Goal: Check status: Check status

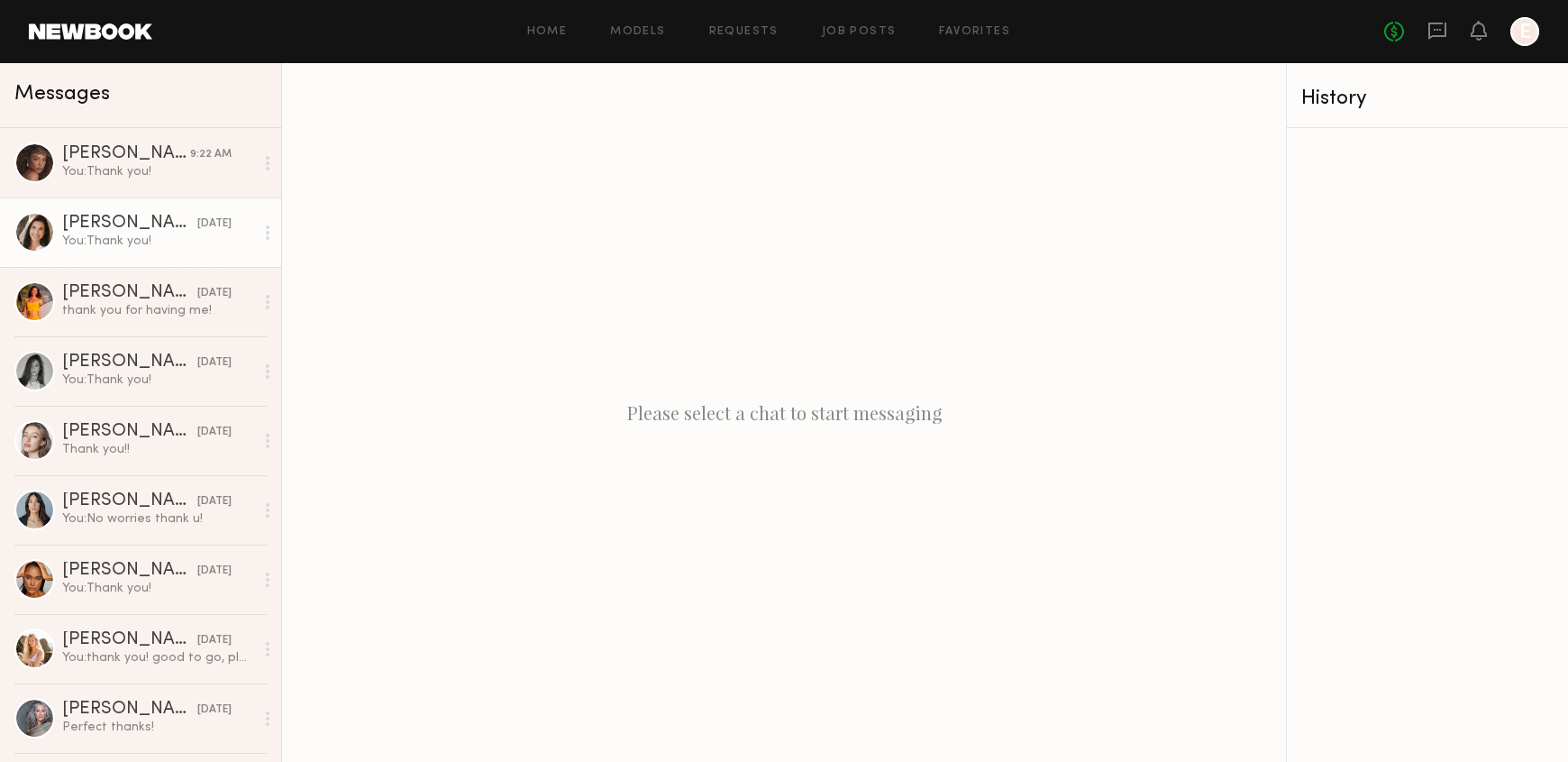
click at [198, 223] on div "[DATE]" at bounding box center [214, 224] width 34 height 18
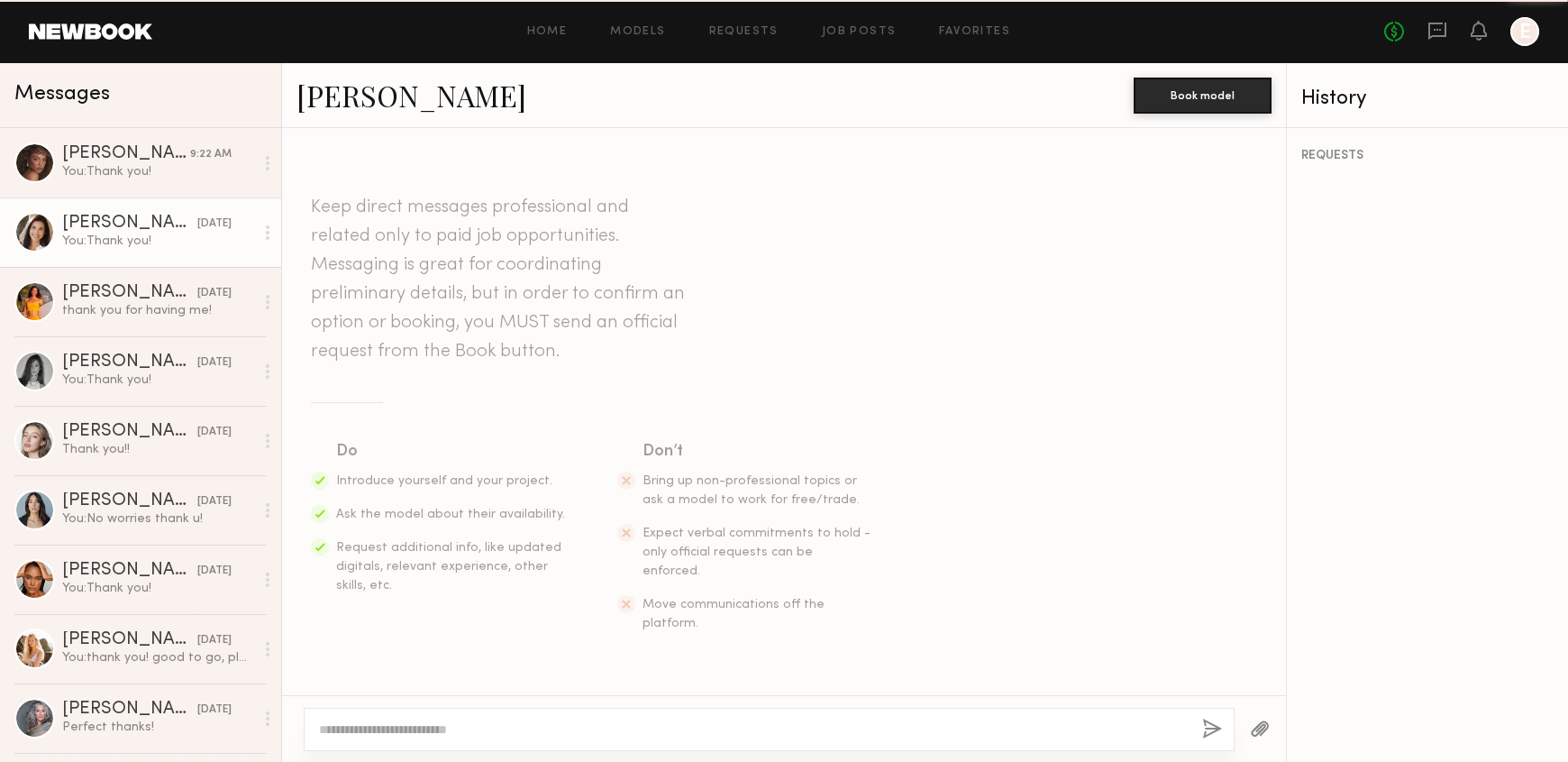
scroll to position [389, 0]
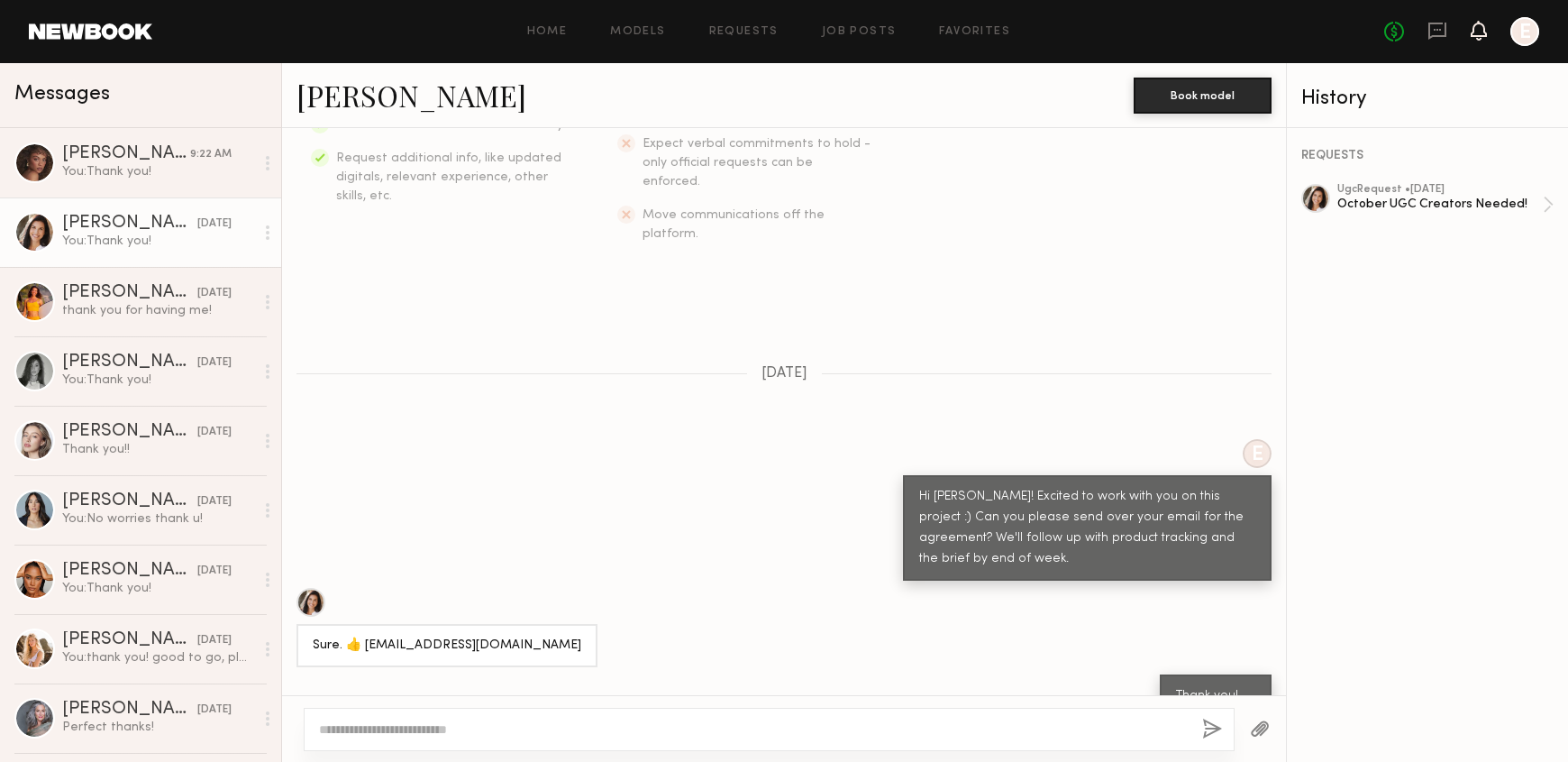
click at [1483, 31] on icon at bounding box center [1479, 29] width 15 height 13
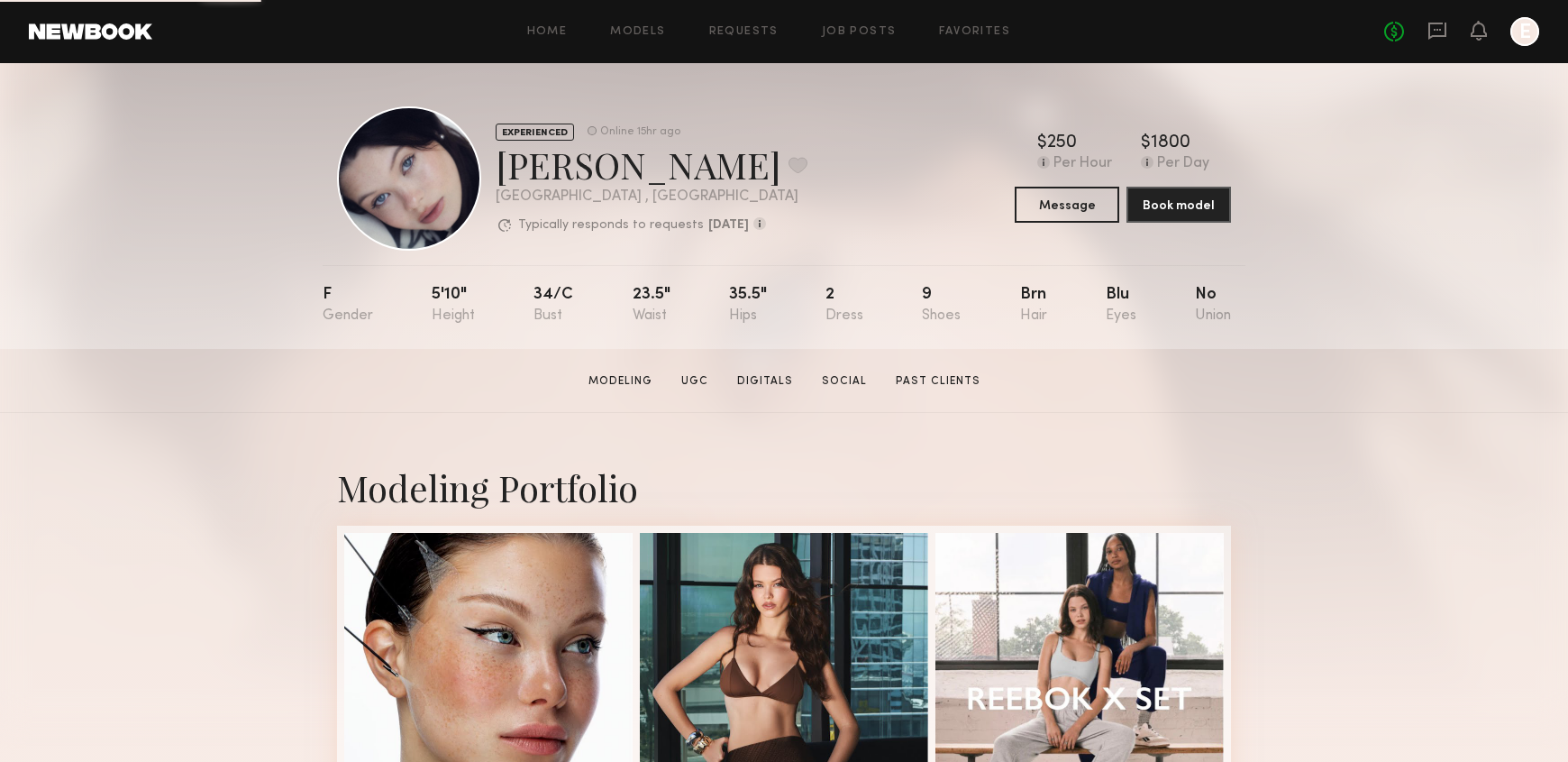
click at [716, 37] on div "Home Models Requests Job Posts Favorites Sign Out No fees up to $5,000 E" at bounding box center [846, 31] width 1387 height 28
click at [739, 37] on div "Home Models Requests Job Posts Favorites Sign Out No fees up to $5,000 E" at bounding box center [846, 31] width 1387 height 28
click at [1436, 28] on icon at bounding box center [1437, 29] width 7 height 2
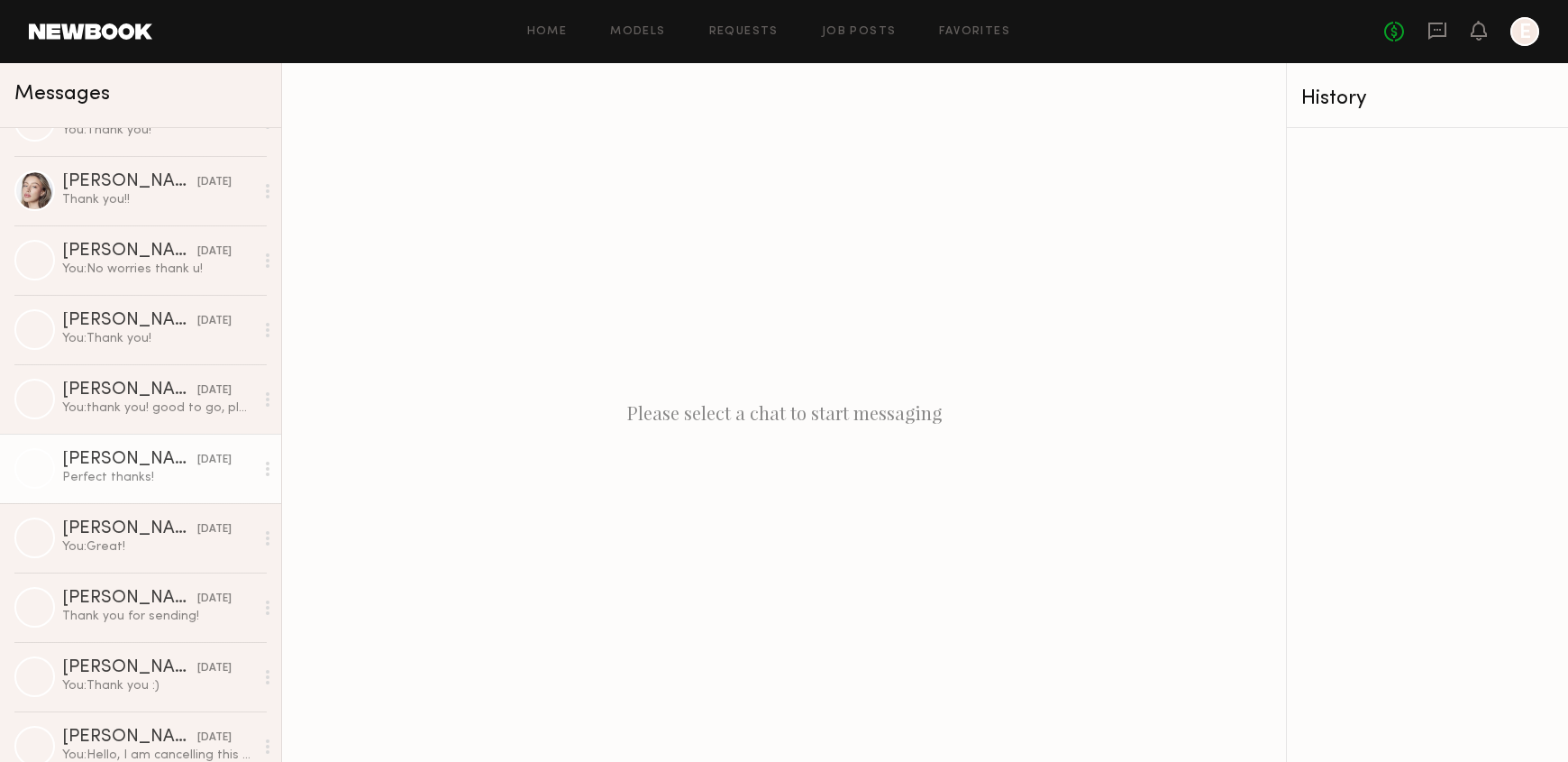
scroll to position [345, 0]
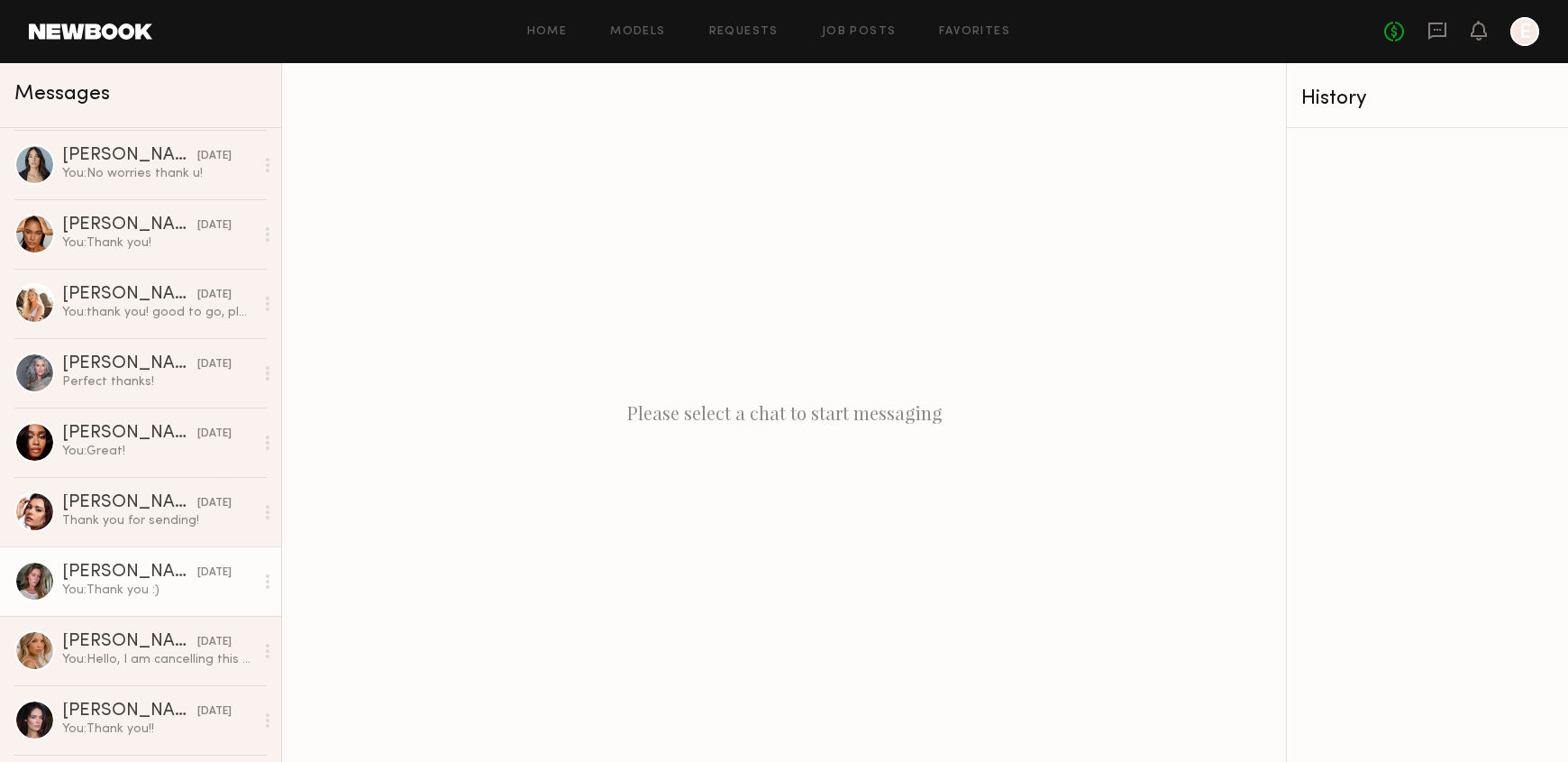
click at [144, 581] on div "You: Thank you :)" at bounding box center [158, 590] width 192 height 18
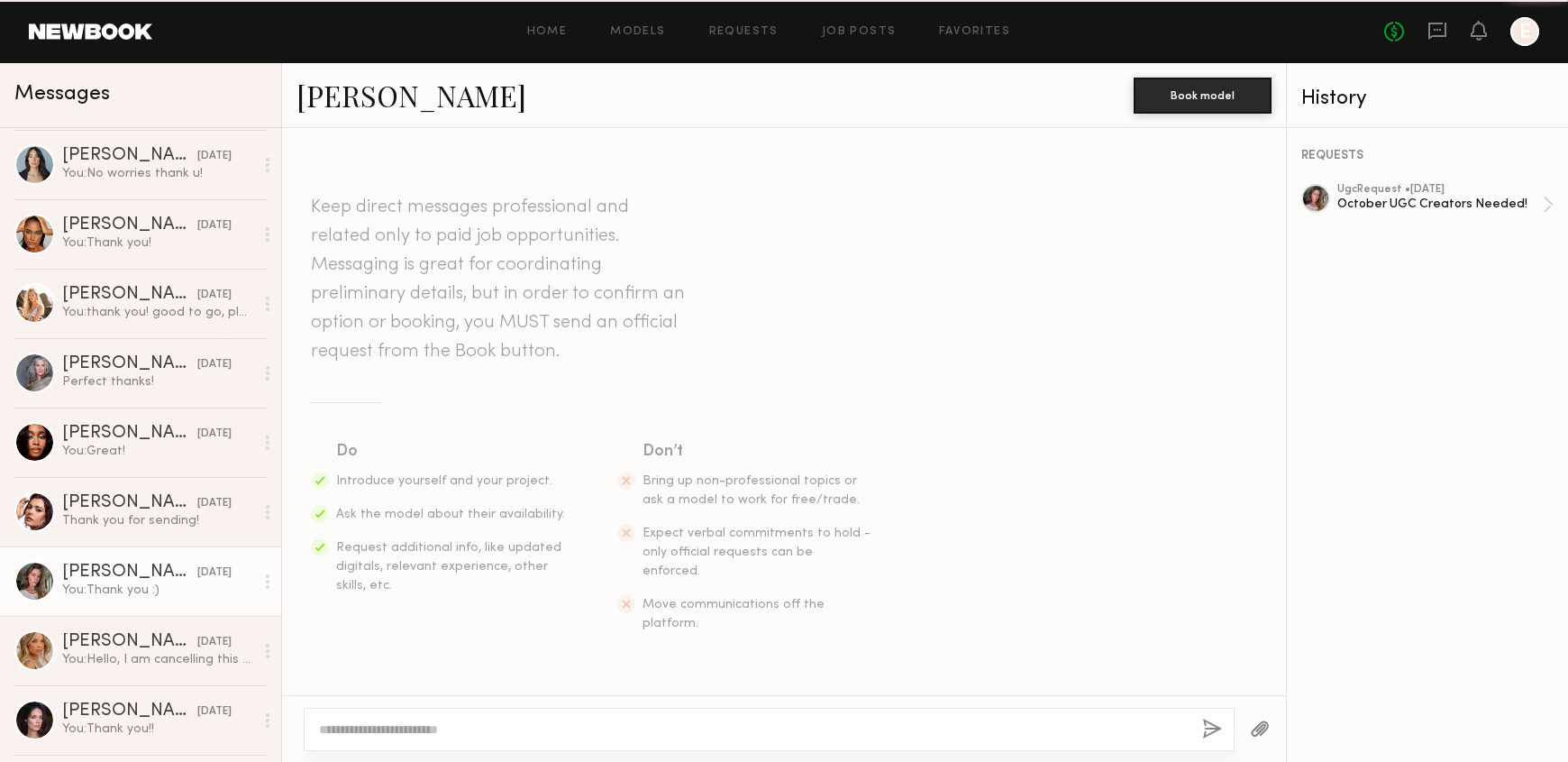
scroll to position [1179, 0]
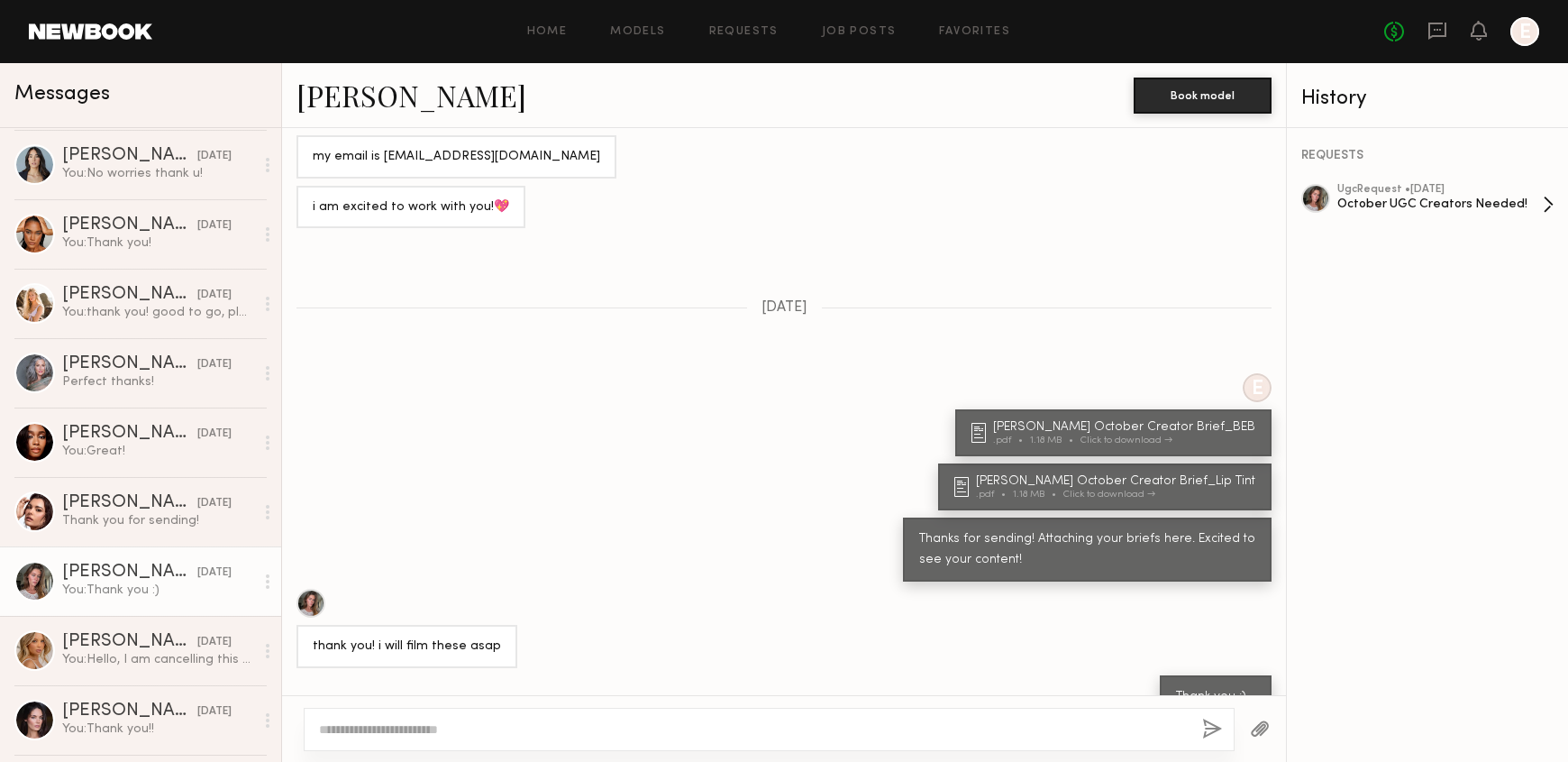
click at [1414, 184] on div "ugc Request • 09/24/2025" at bounding box center [1440, 190] width 205 height 12
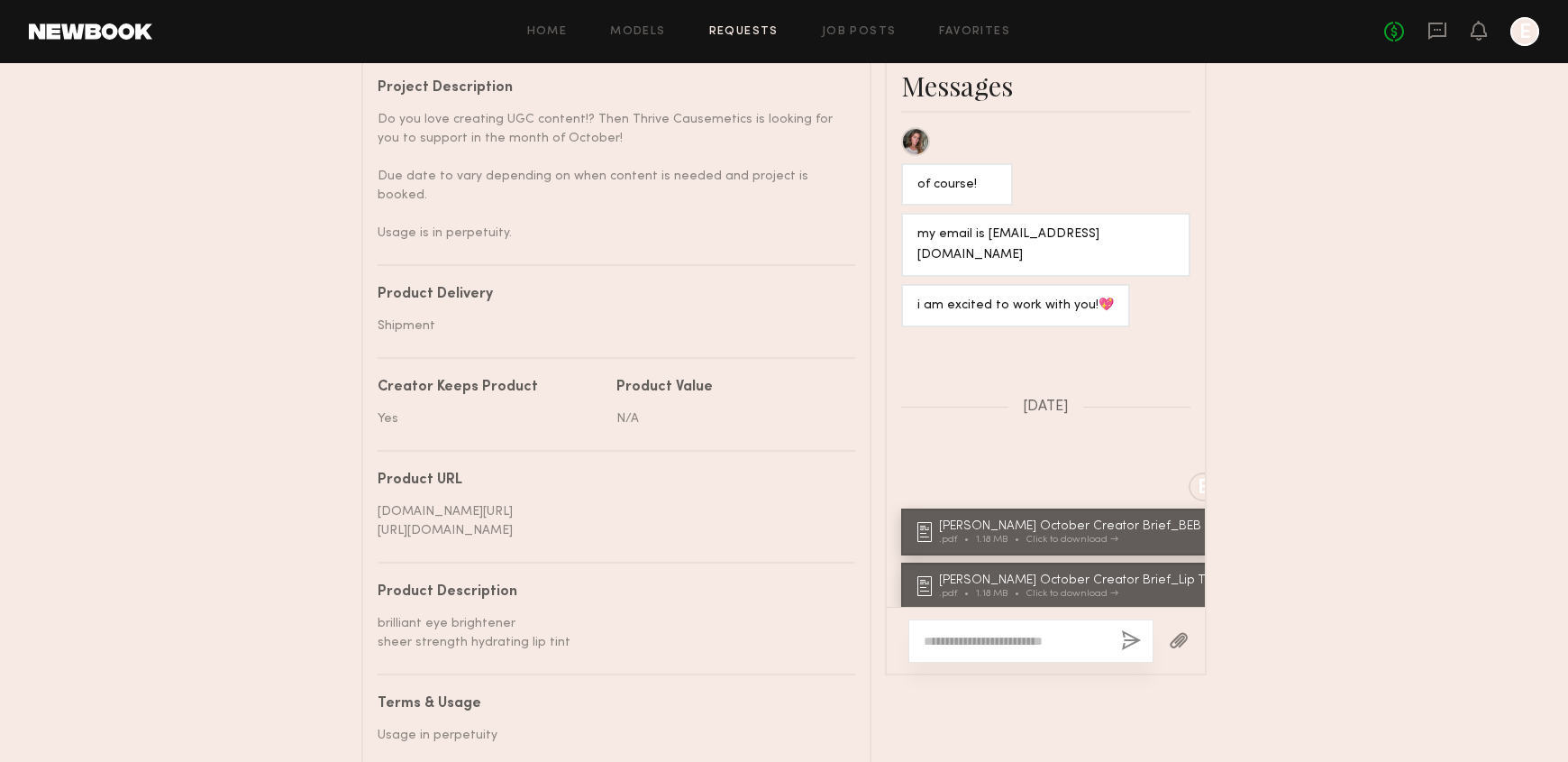
scroll to position [1133, 0]
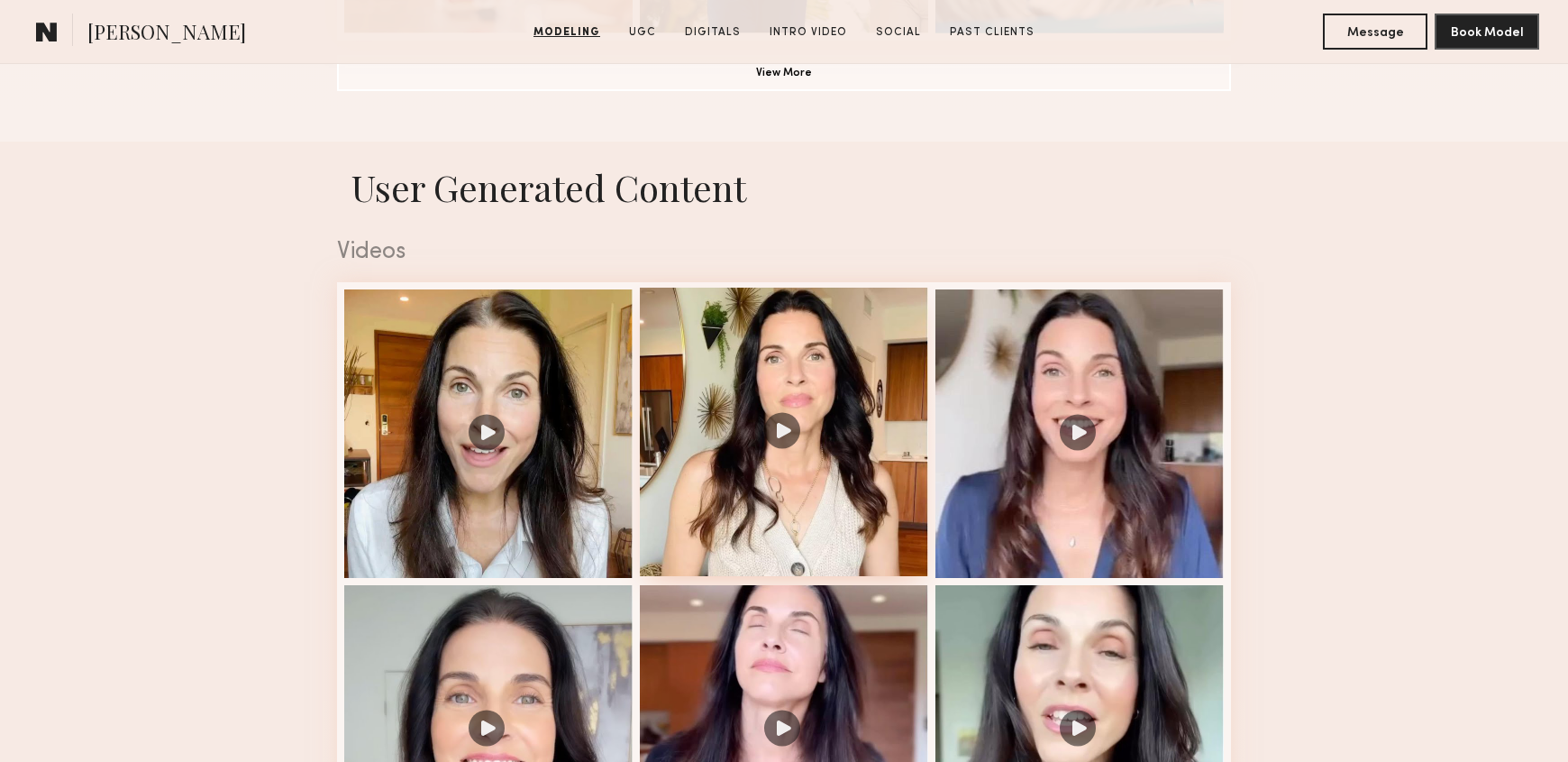
scroll to position [1676, 0]
click at [773, 547] on div at bounding box center [784, 430] width 289 height 289
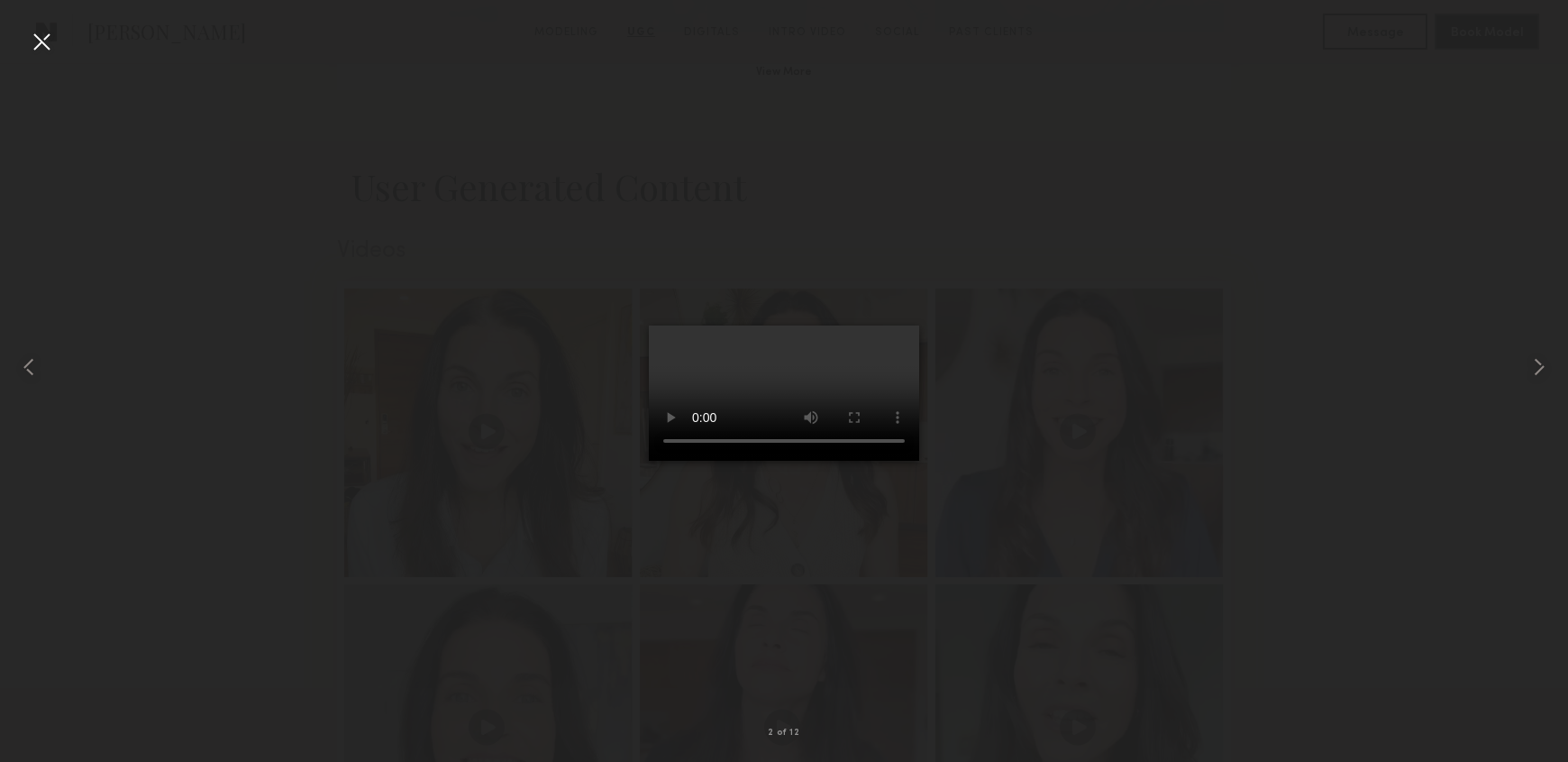
click at [582, 645] on div at bounding box center [784, 366] width 1568 height 675
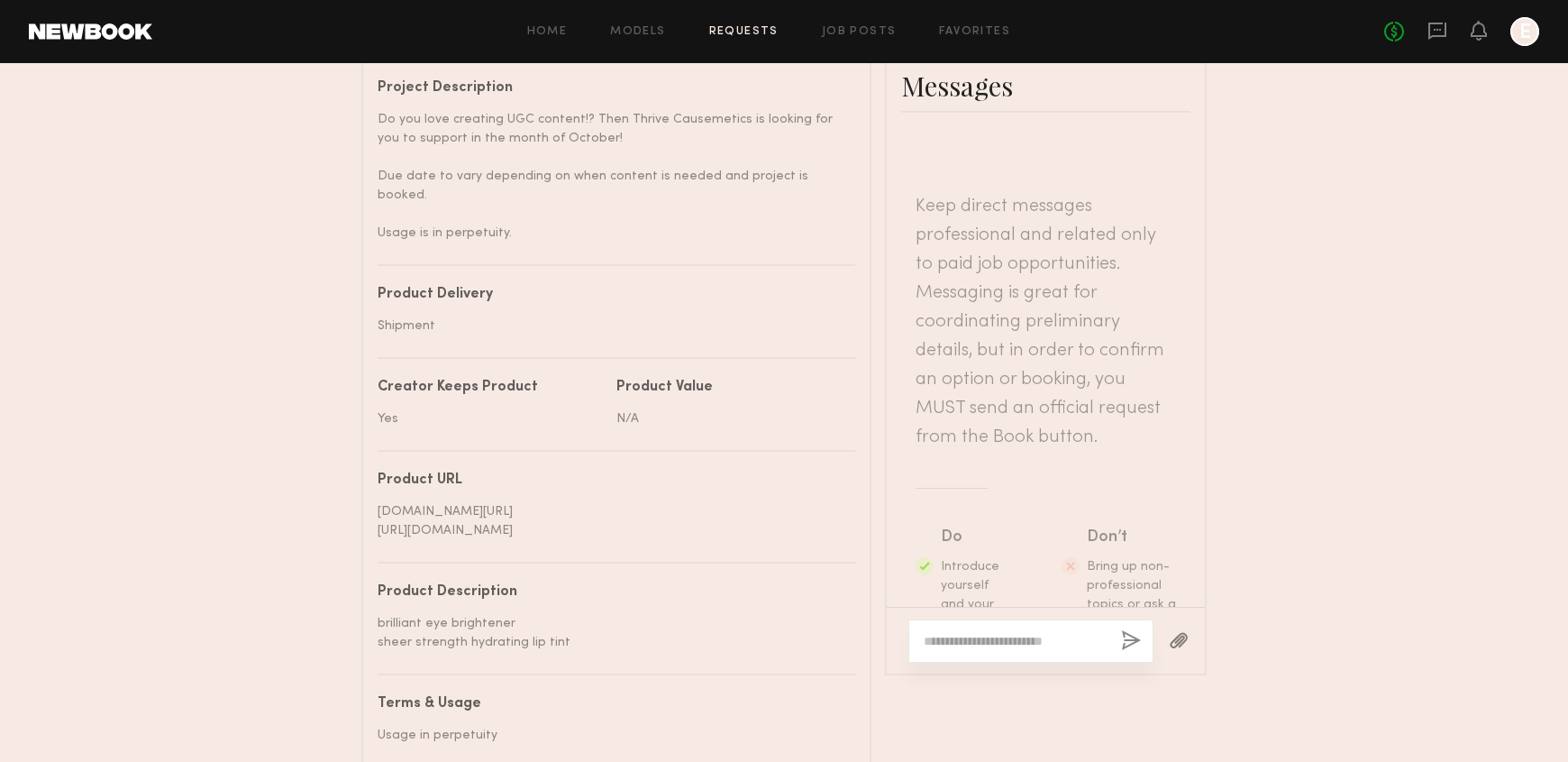
scroll to position [1133, 0]
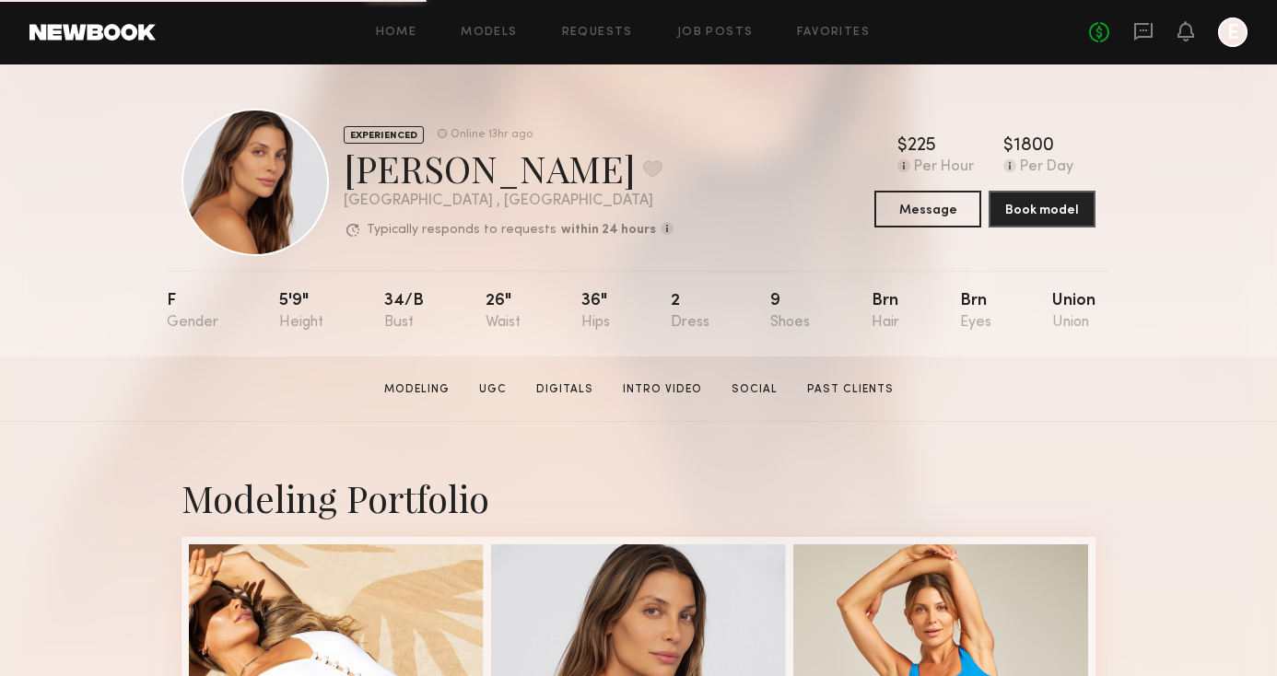
click at [606, 20] on div "Home Models Requests Job Posts Favorites Sign Out No fees up to $5,000 E" at bounding box center [702, 32] width 1092 height 29
click at [606, 29] on link "Requests" at bounding box center [597, 33] width 71 height 12
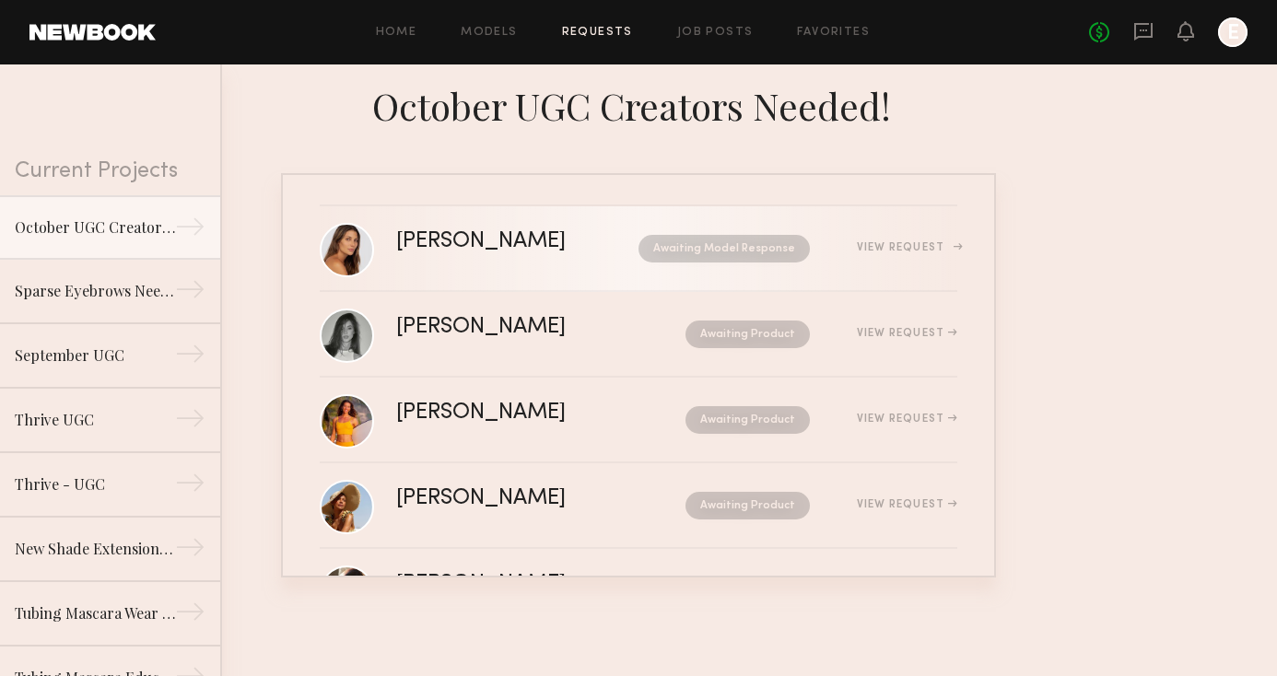
click at [549, 270] on link "[PERSON_NAME] Awaiting Model Response View Request" at bounding box center [639, 249] width 638 height 86
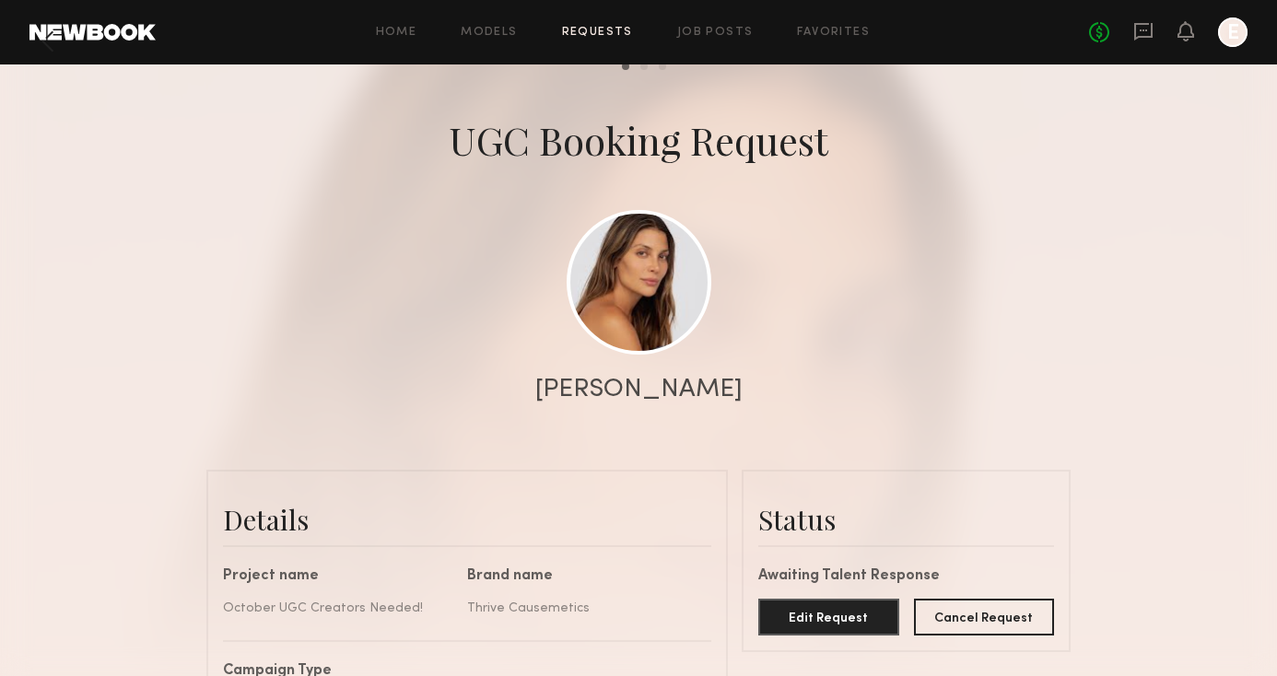
scroll to position [32, 0]
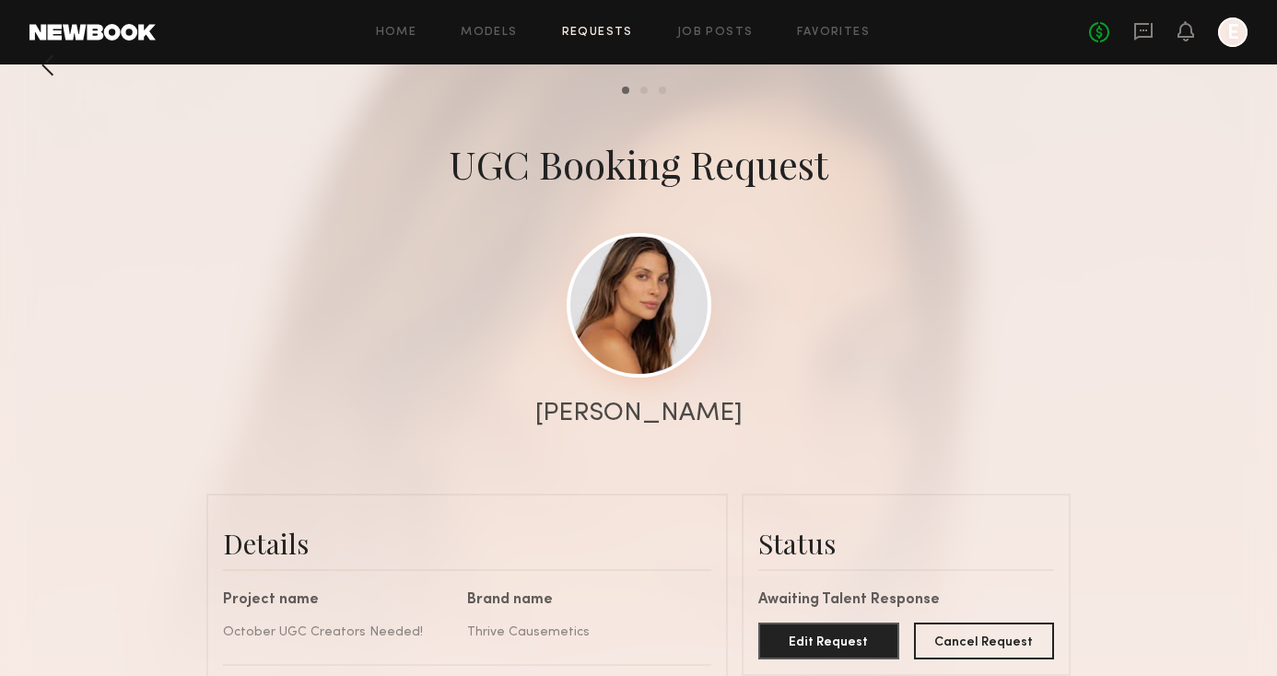
click at [636, 260] on link at bounding box center [639, 305] width 145 height 145
click at [41, 85] on div at bounding box center [638, 336] width 1277 height 737
click at [48, 79] on div at bounding box center [47, 65] width 37 height 37
